Goal: Information Seeking & Learning: Compare options

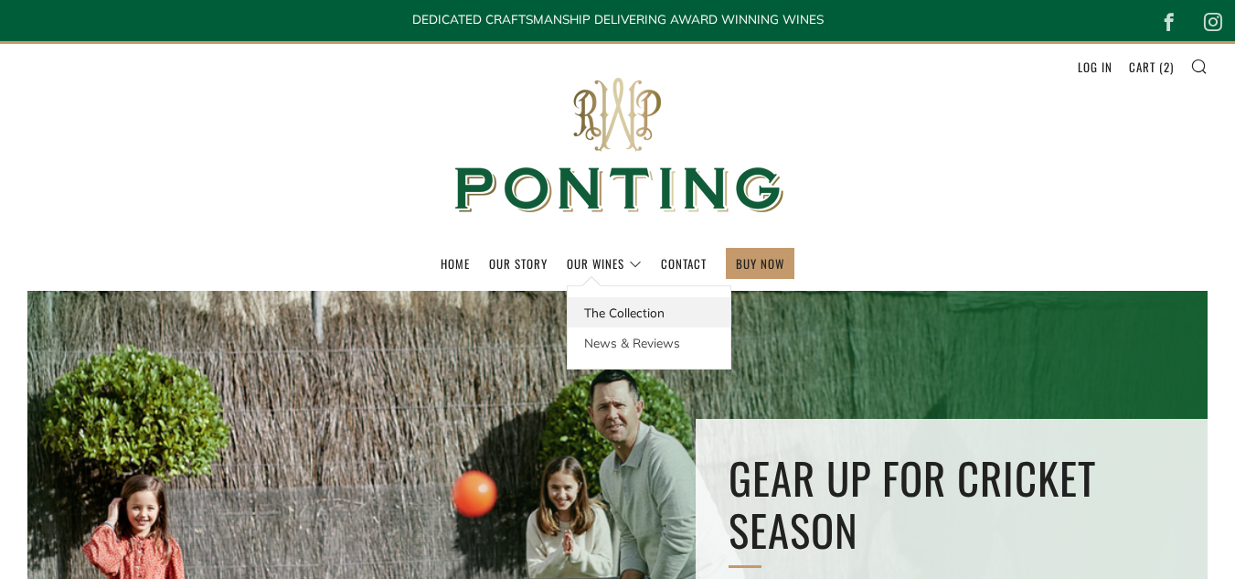
click at [595, 310] on link "The Collection" at bounding box center [649, 312] width 163 height 30
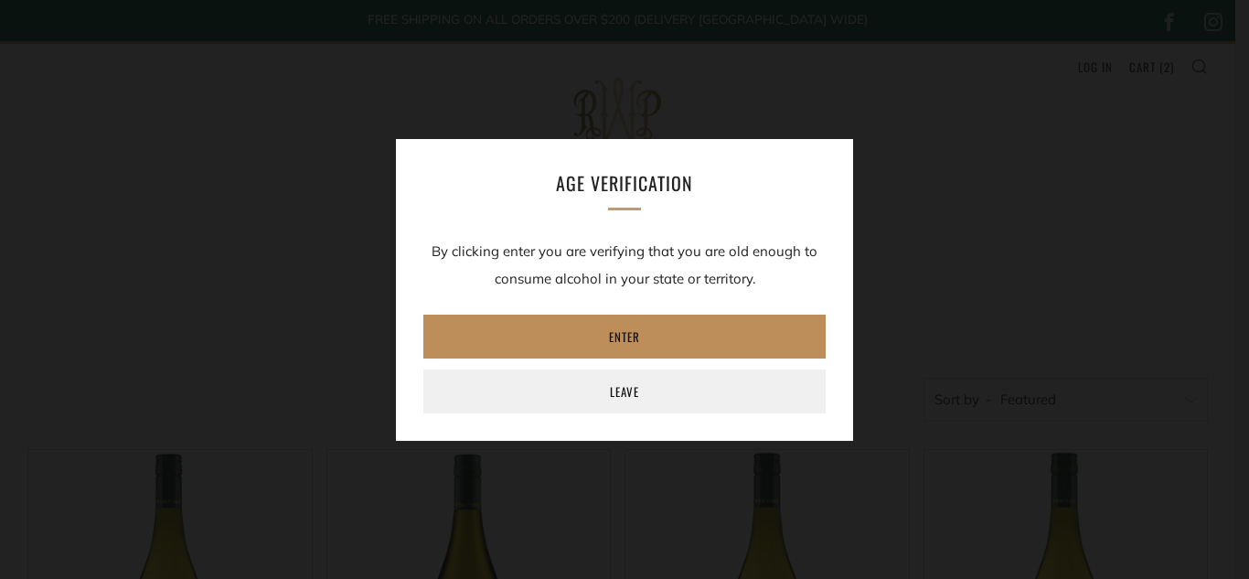
click at [595, 340] on link "Enter" at bounding box center [624, 336] width 402 height 44
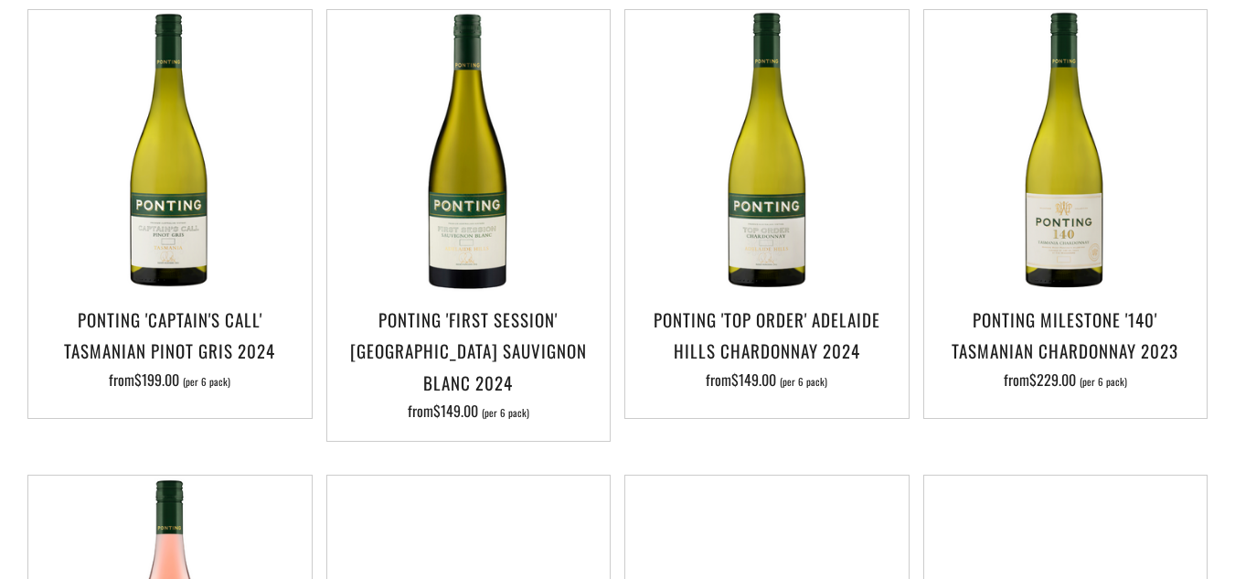
scroll to position [446, 0]
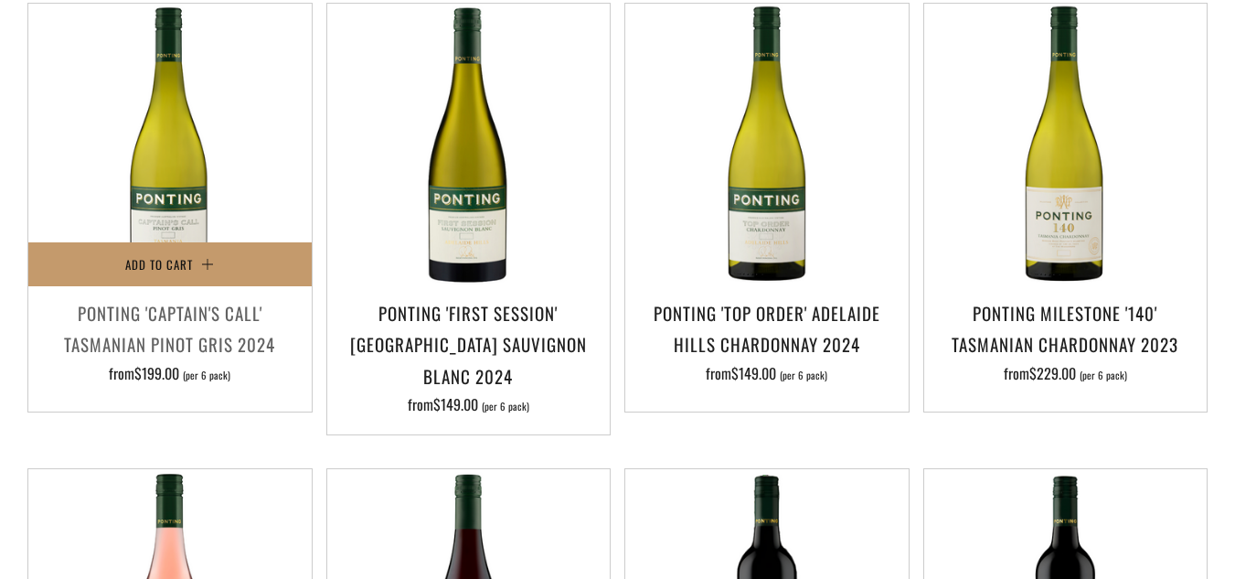
click at [180, 311] on h3 "Ponting 'Captain's Call' Tasmanian Pinot Gris 2024" at bounding box center [169, 328] width 265 height 62
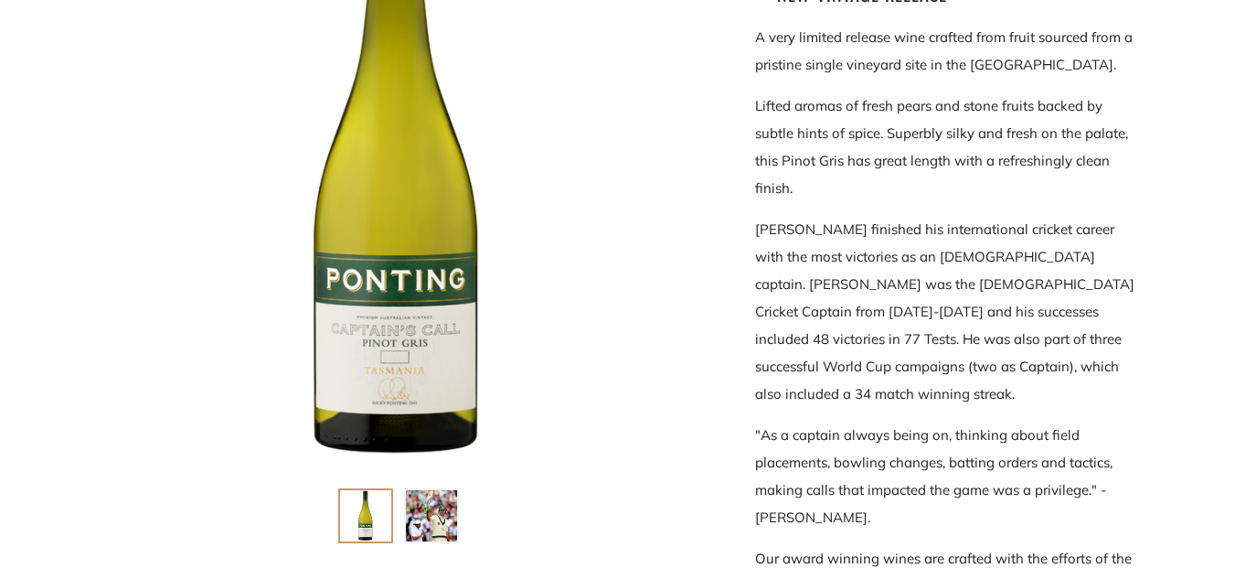
scroll to position [462, 0]
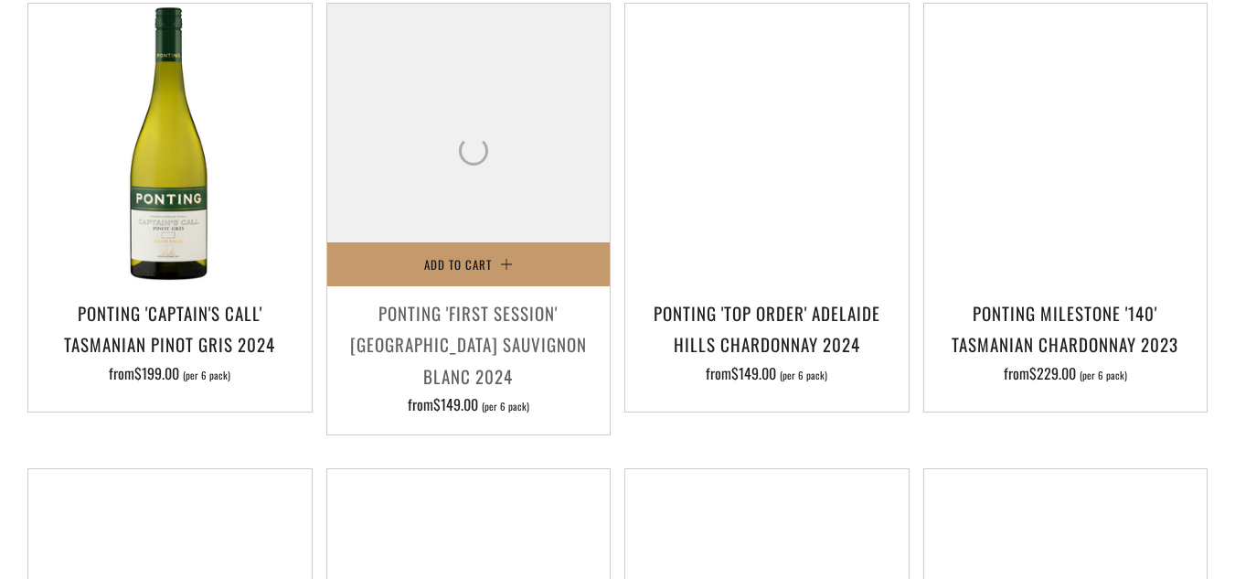
scroll to position [446, 0]
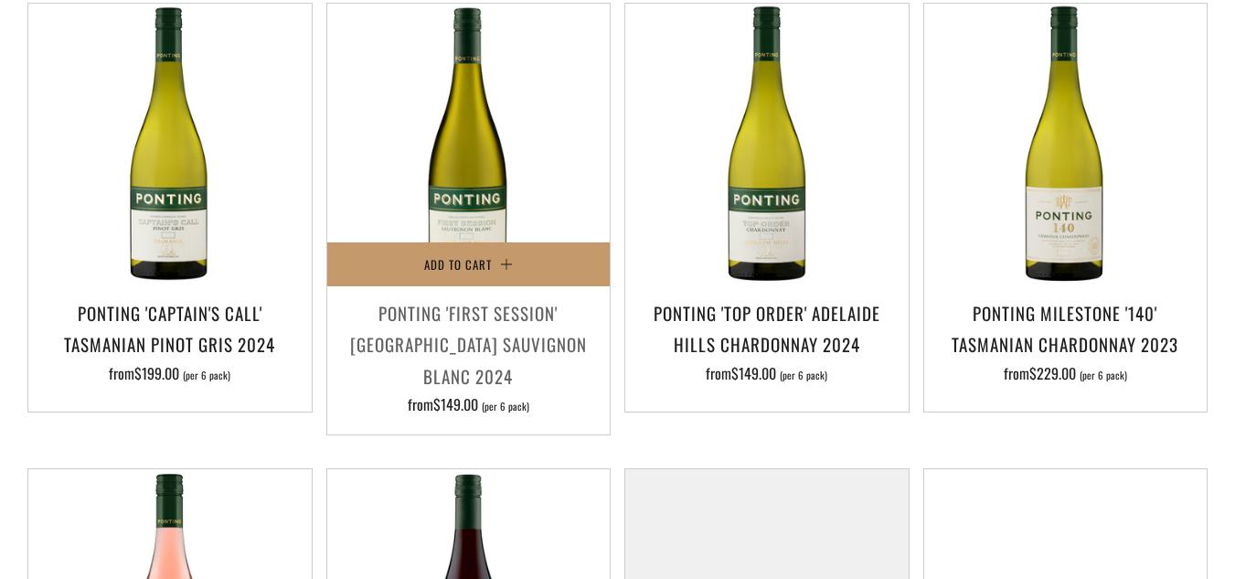
click at [473, 349] on h3 "Ponting 'First Session' [GEOGRAPHIC_DATA] Sauvignon Blanc 2024" at bounding box center [468, 344] width 265 height 94
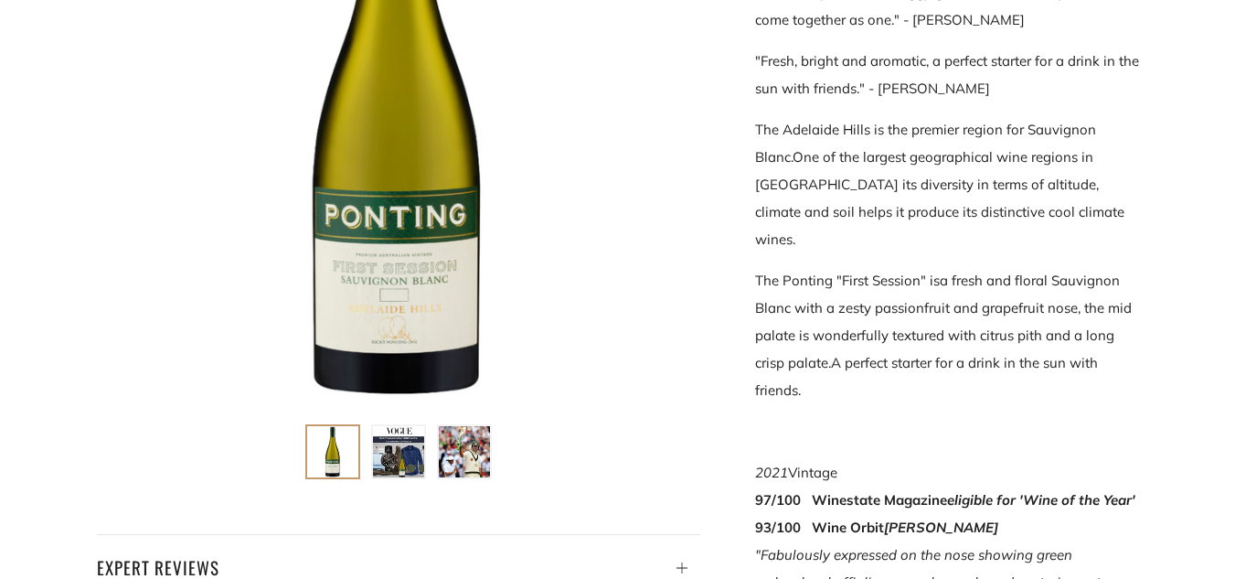
scroll to position [502, 0]
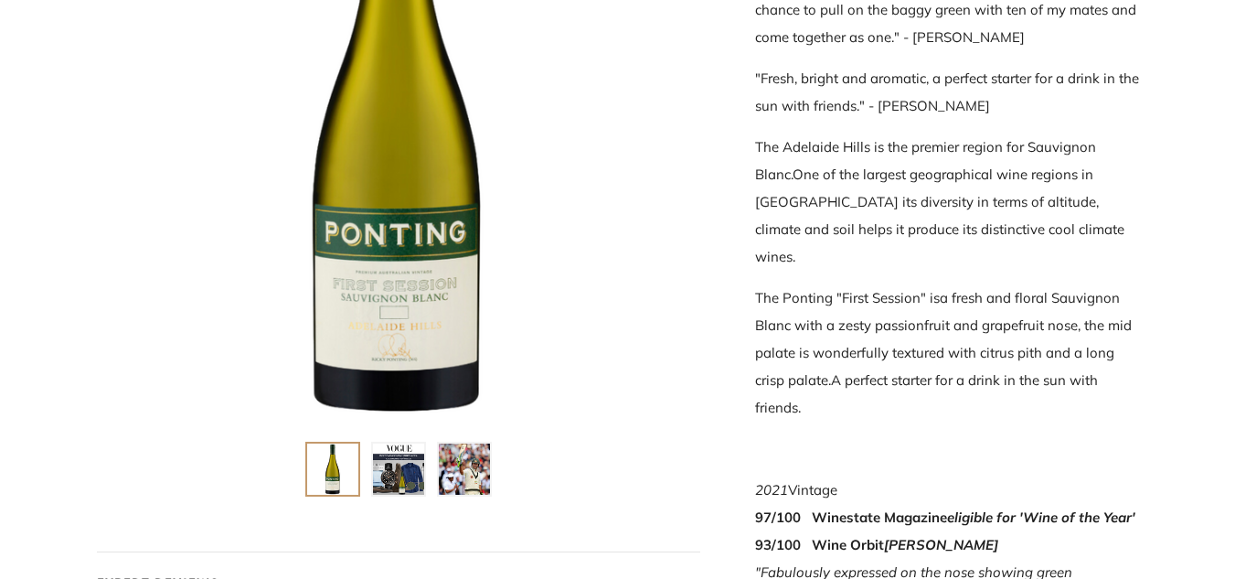
click at [395, 464] on img at bounding box center [398, 468] width 51 height 51
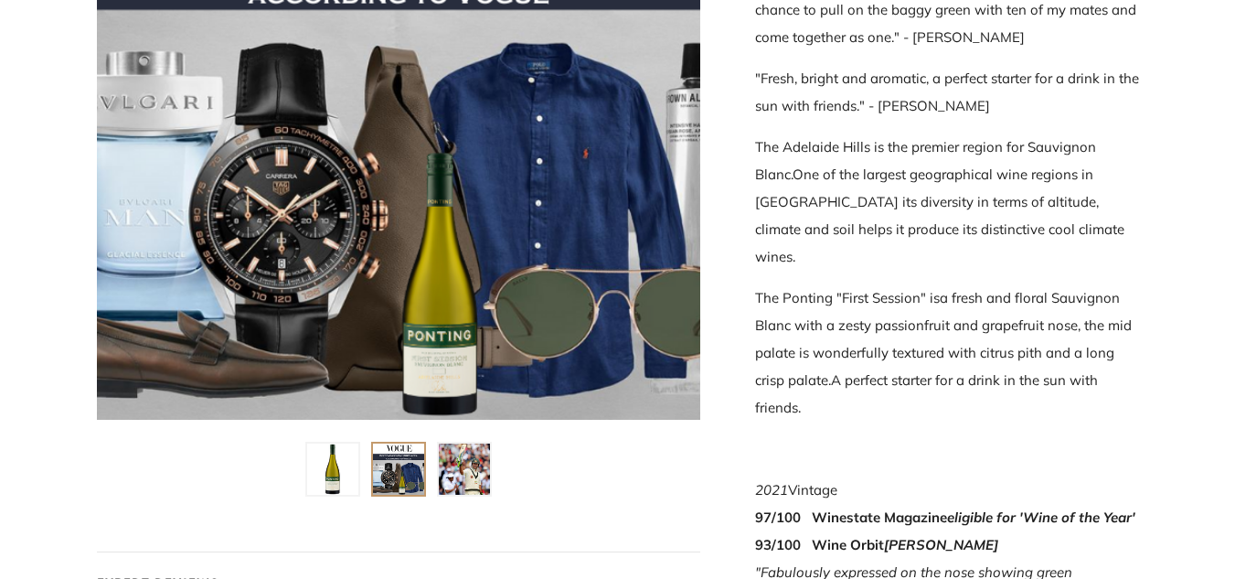
click at [474, 471] on img at bounding box center [464, 468] width 51 height 51
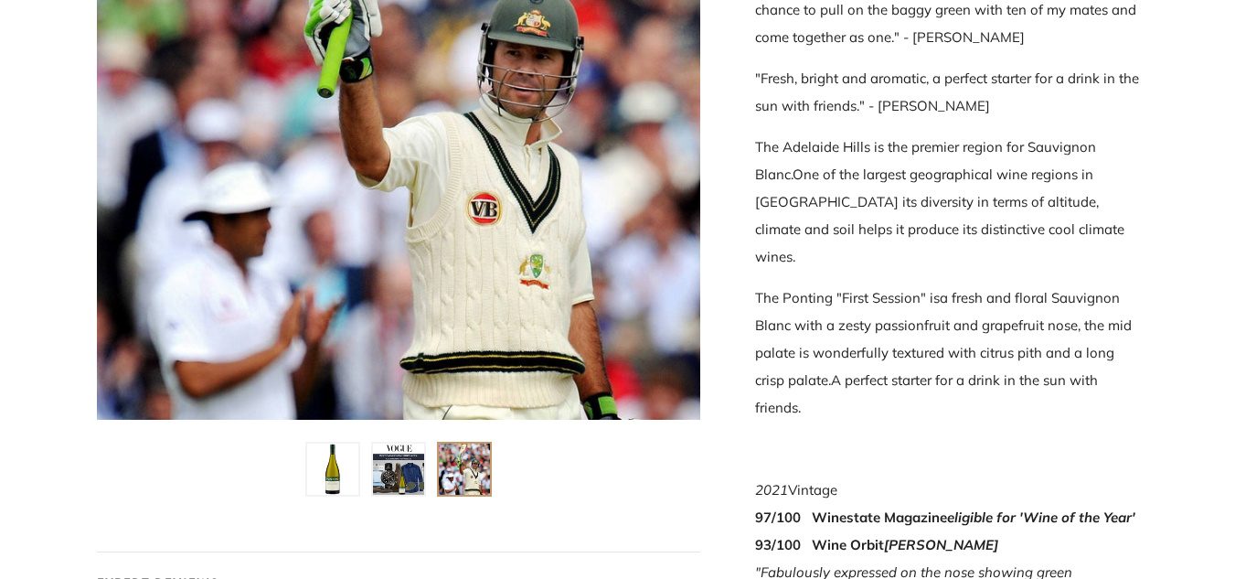
click at [331, 467] on img at bounding box center [332, 468] width 51 height 51
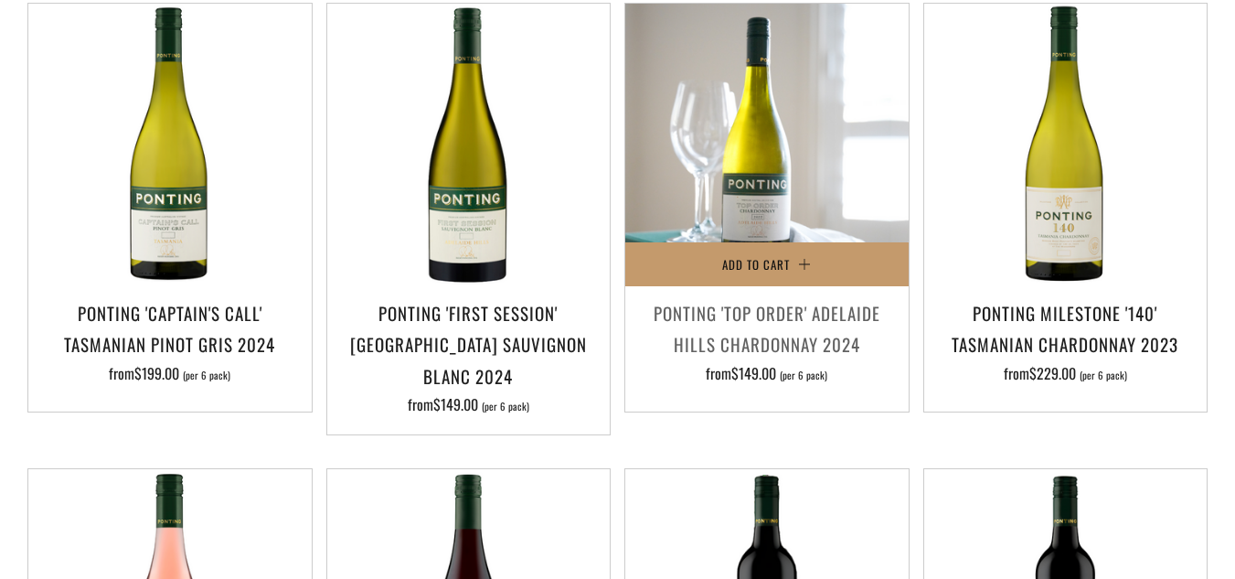
click at [712, 156] on img at bounding box center [766, 145] width 283 height 283
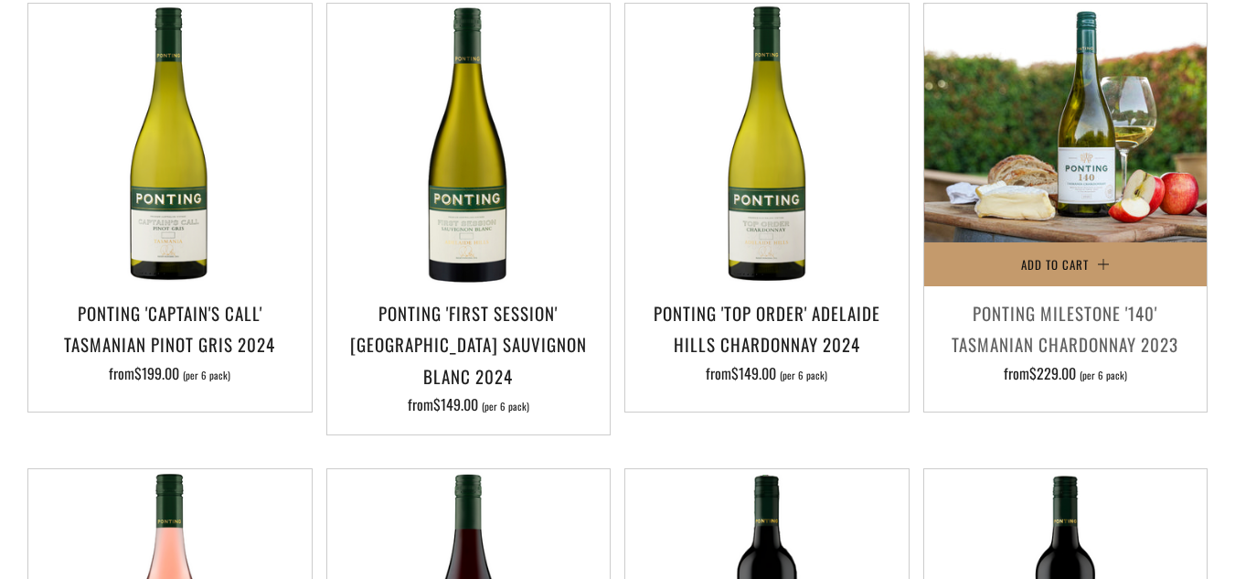
click at [1060, 170] on img at bounding box center [1065, 145] width 283 height 283
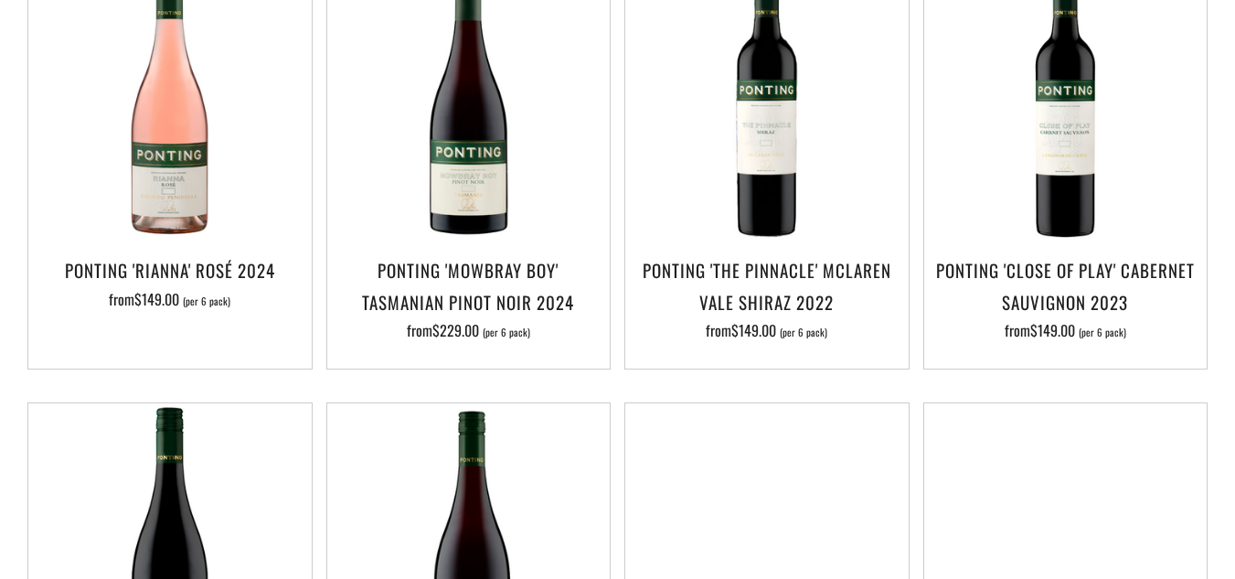
scroll to position [961, 0]
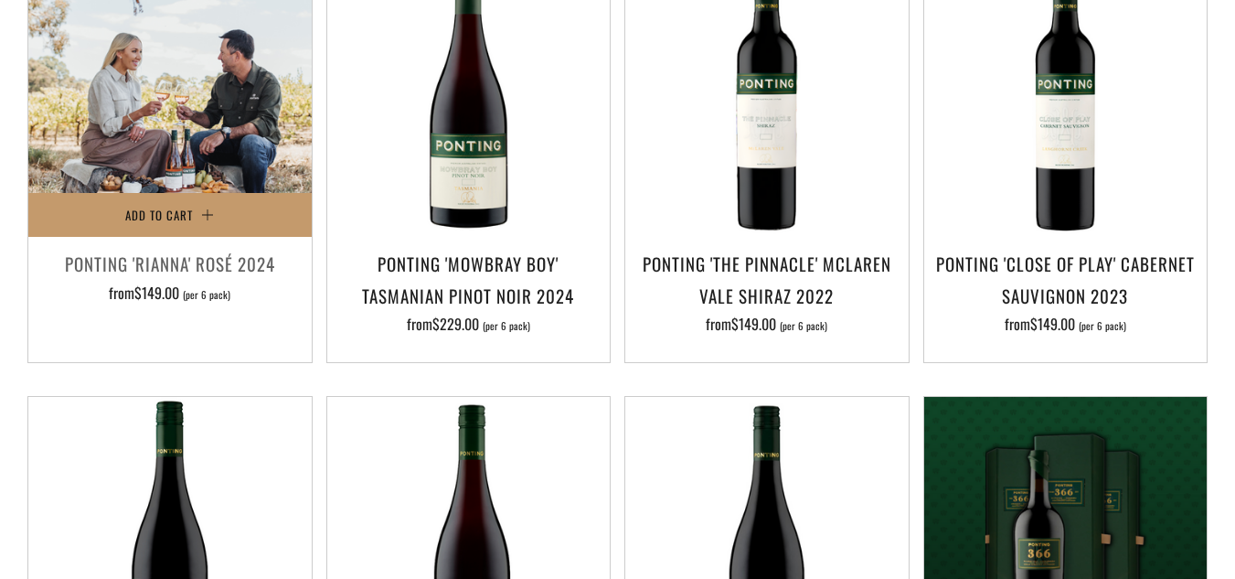
click at [214, 138] on img at bounding box center [169, 95] width 283 height 283
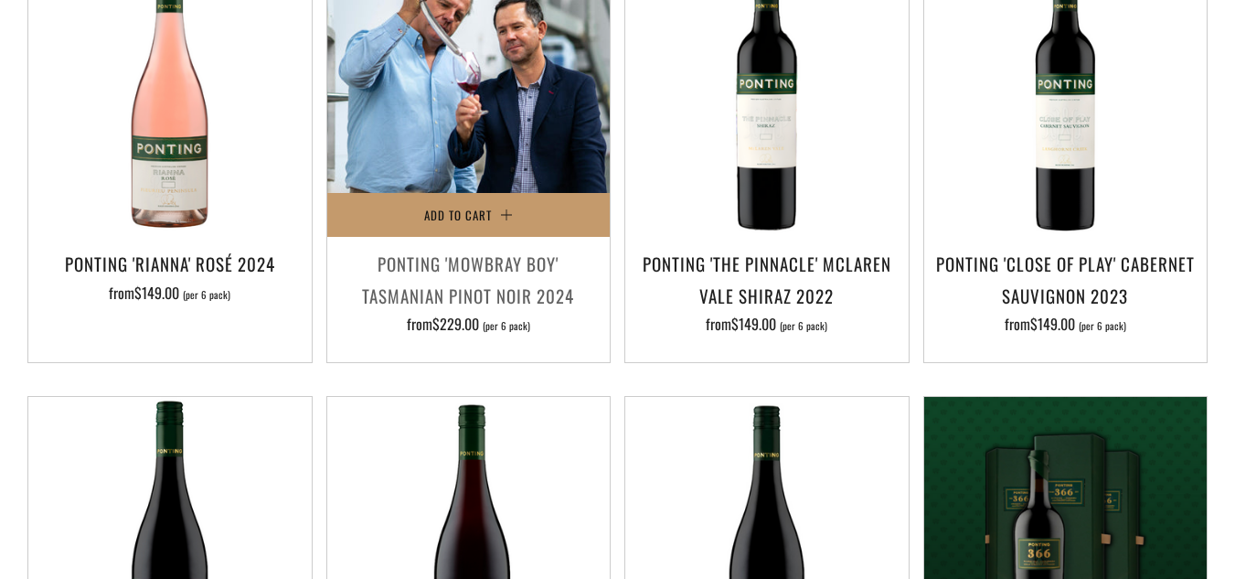
click at [488, 128] on img at bounding box center [468, 95] width 283 height 283
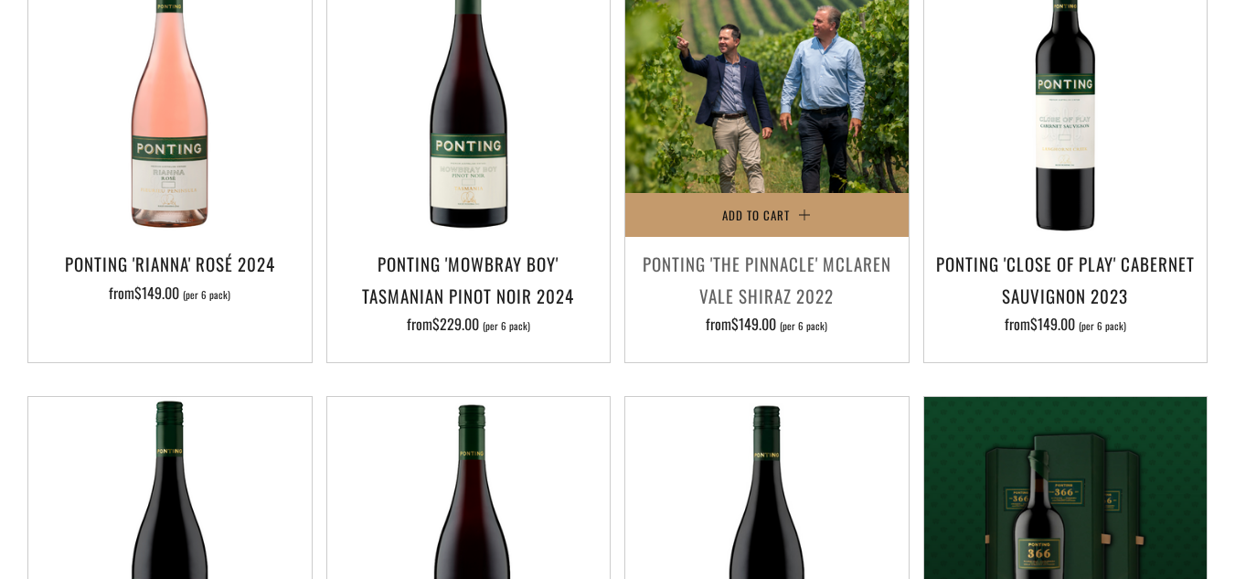
click at [769, 110] on img at bounding box center [766, 95] width 283 height 283
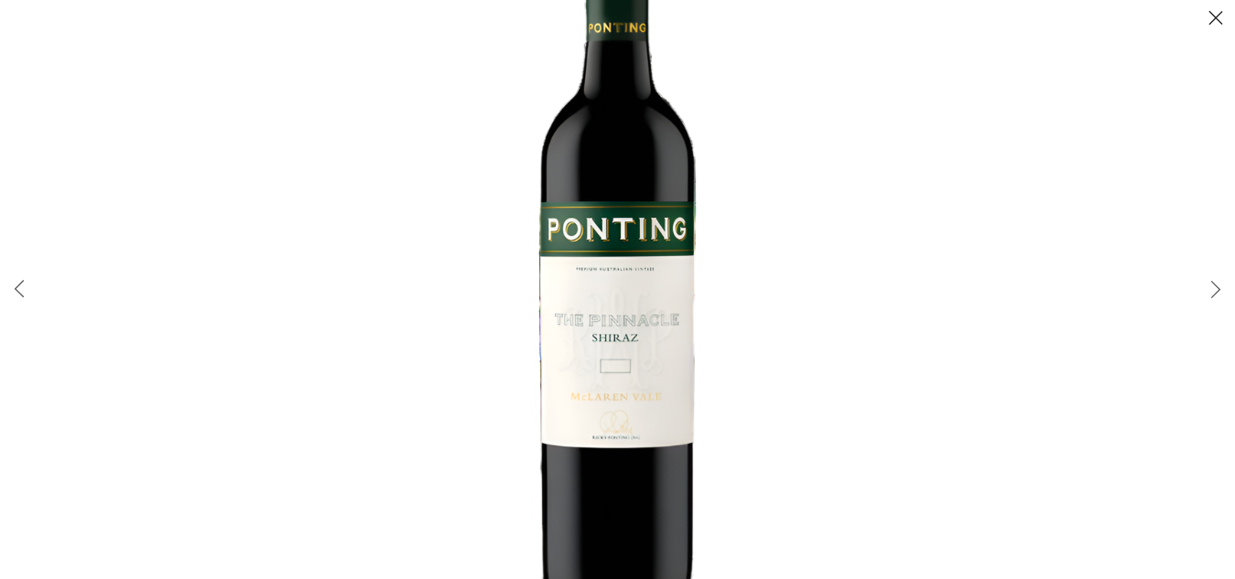
click at [1218, 14] on button "Close (Esc)" at bounding box center [1216, 19] width 38 height 38
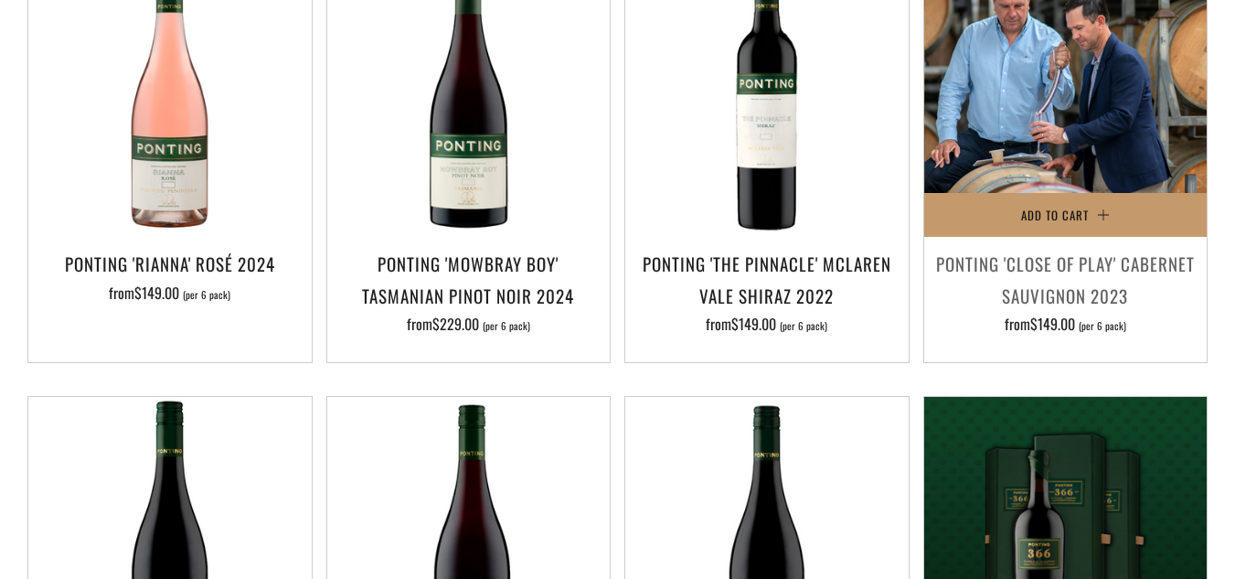
click at [1101, 129] on img at bounding box center [1065, 95] width 283 height 283
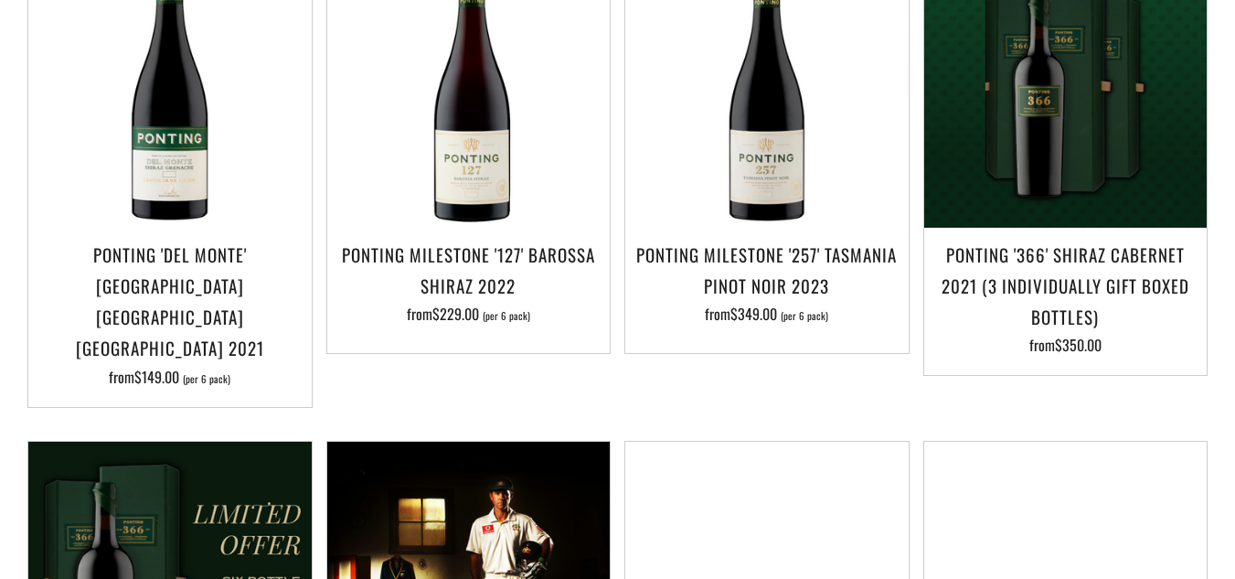
scroll to position [1425, 0]
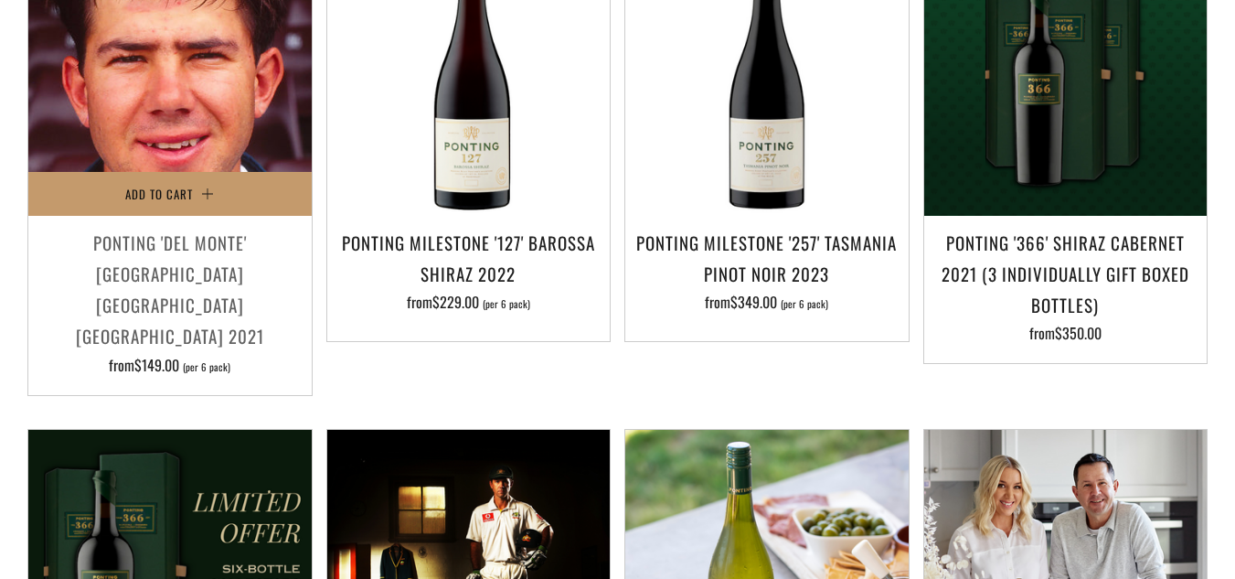
click at [189, 103] on img at bounding box center [169, 73] width 283 height 283
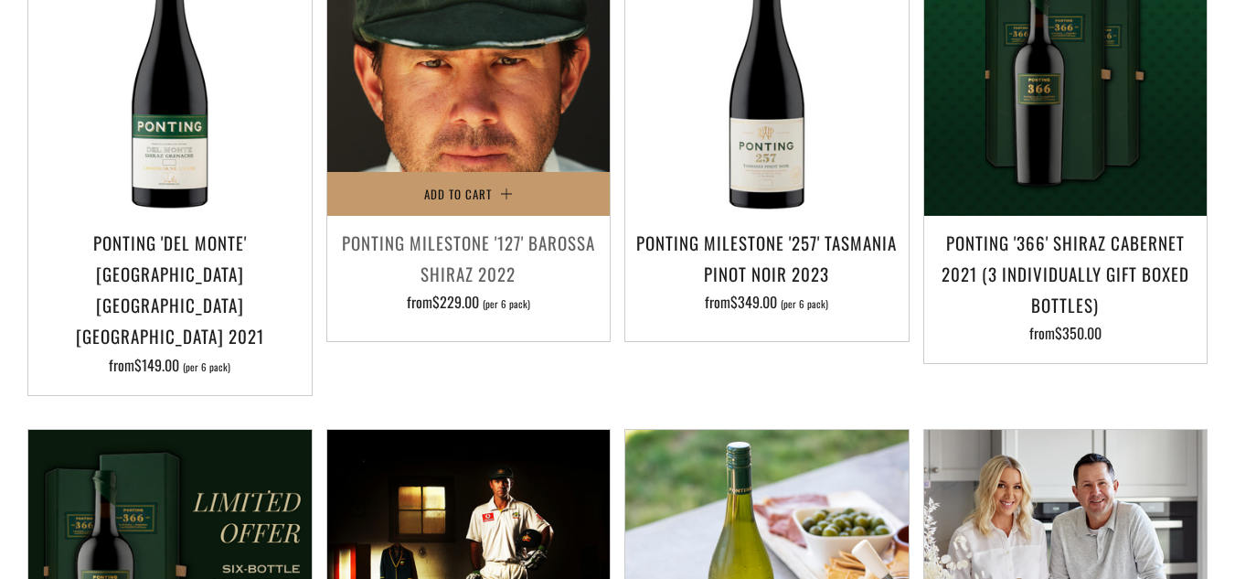
click at [452, 78] on img at bounding box center [468, 73] width 283 height 283
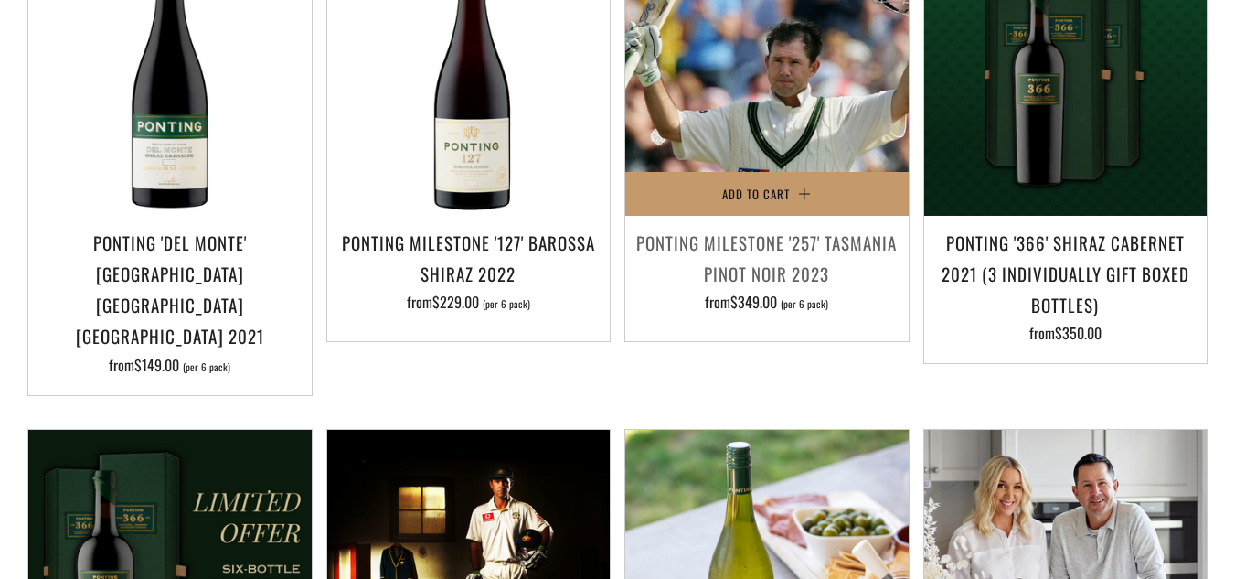
click at [714, 90] on img at bounding box center [766, 73] width 283 height 283
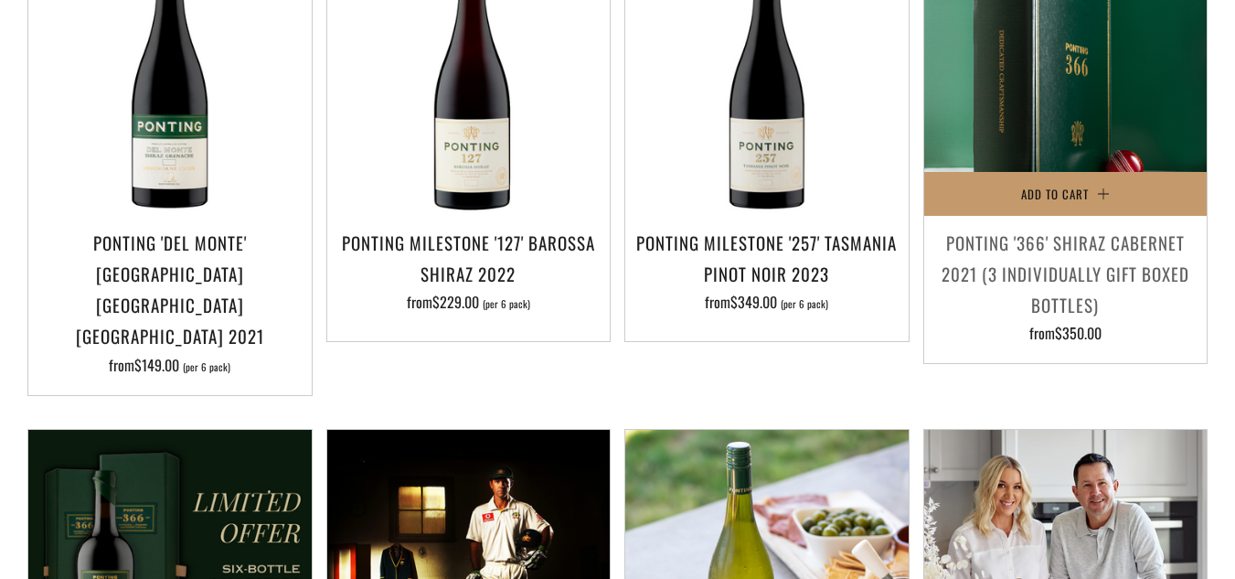
click at [1067, 70] on img at bounding box center [1065, 73] width 283 height 283
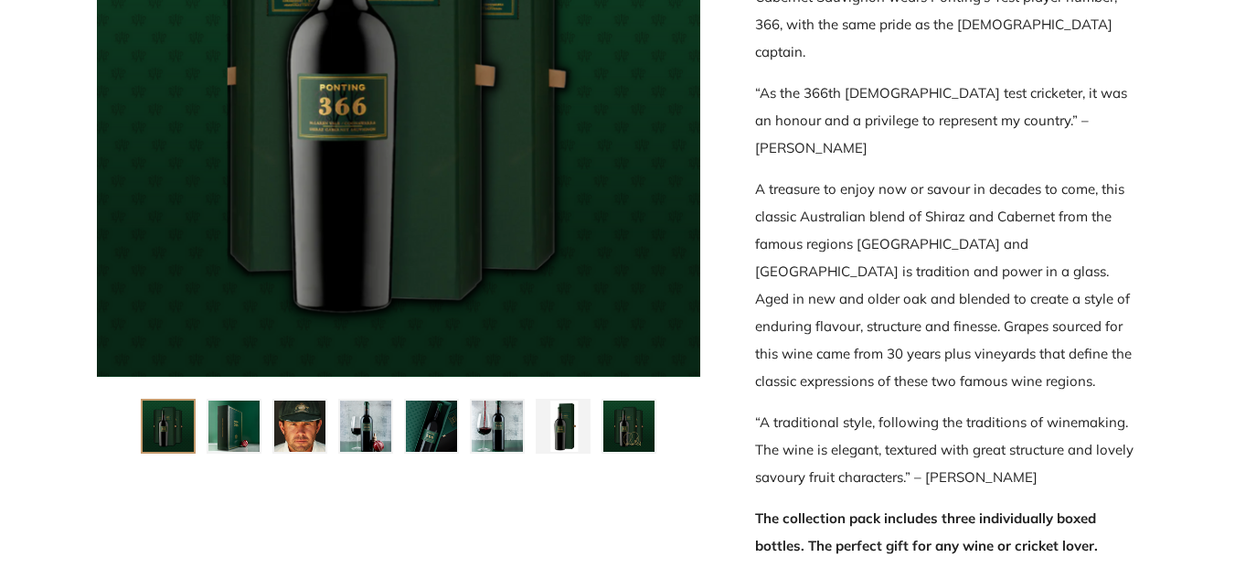
scroll to position [538, 0]
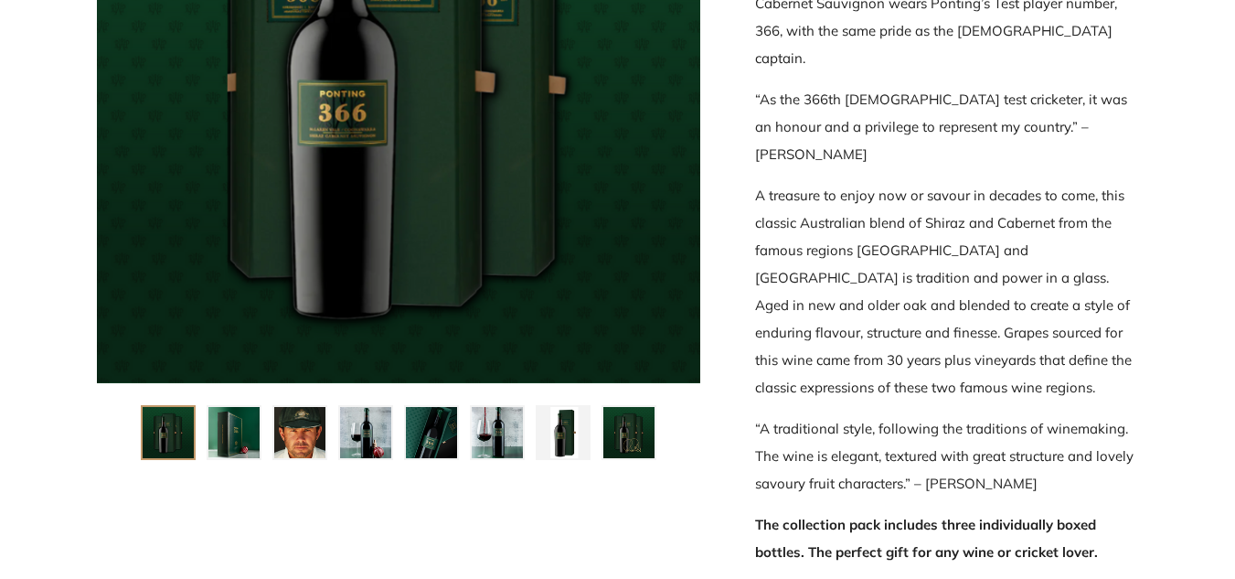
click at [361, 430] on img at bounding box center [365, 432] width 51 height 51
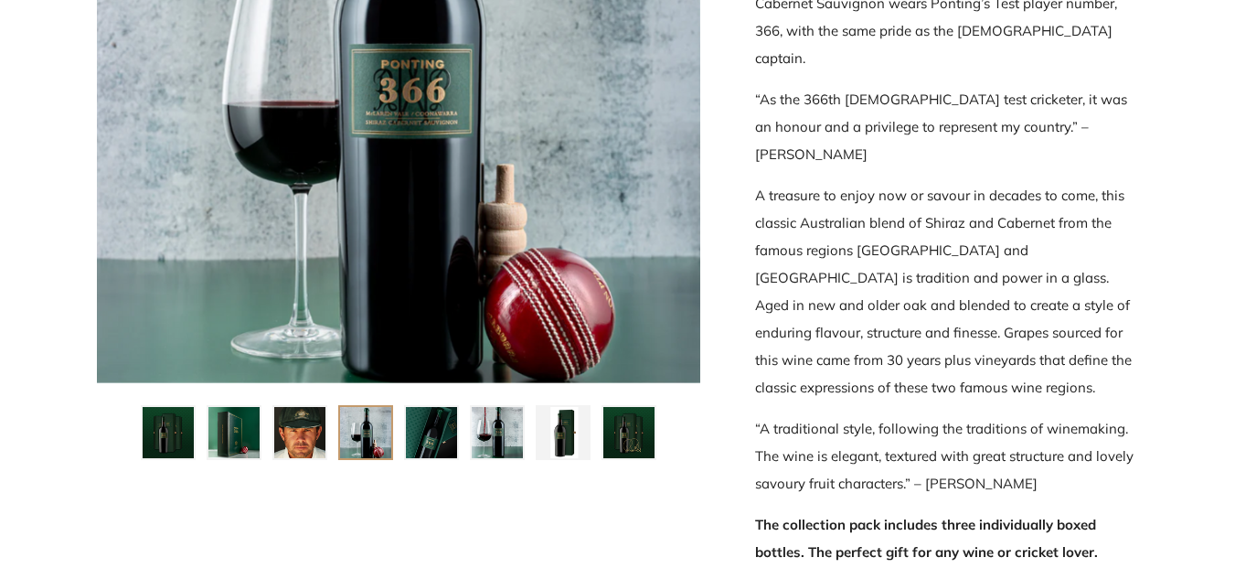
click at [498, 428] on img at bounding box center [497, 432] width 51 height 51
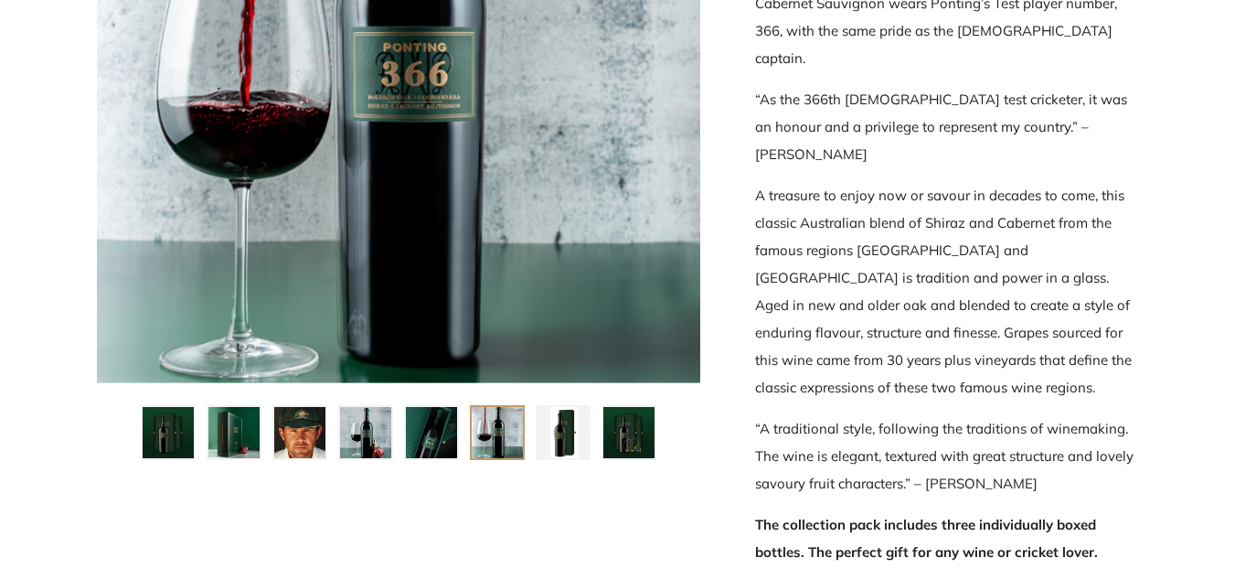
click at [559, 438] on img at bounding box center [562, 432] width 51 height 51
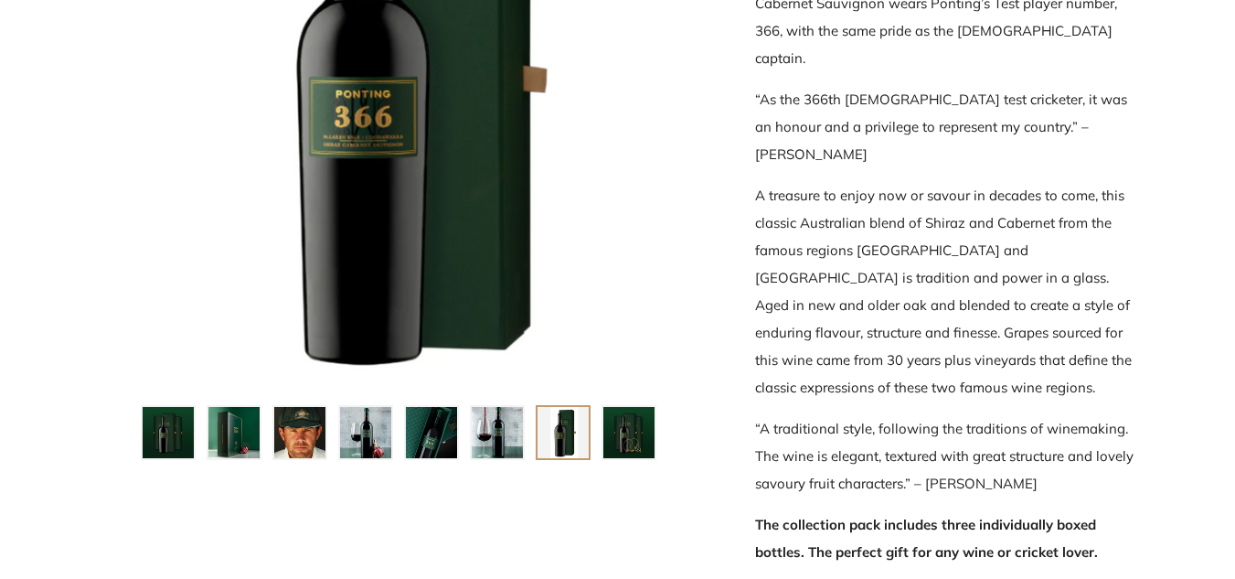
click at [412, 189] on div at bounding box center [398, 81] width 603 height 603
